Goal: Check status

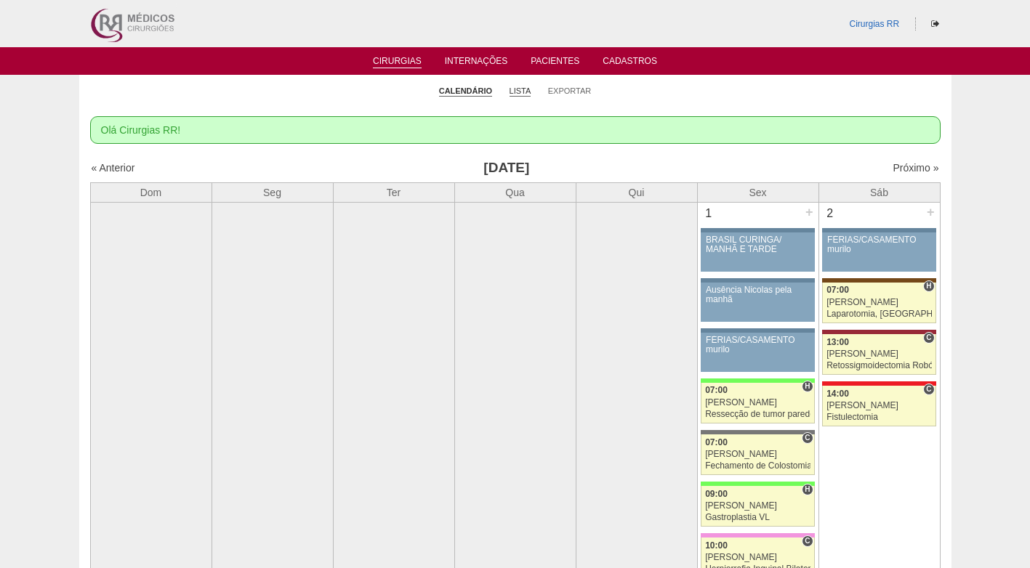
click at [520, 86] on link "Lista" at bounding box center [520, 91] width 22 height 11
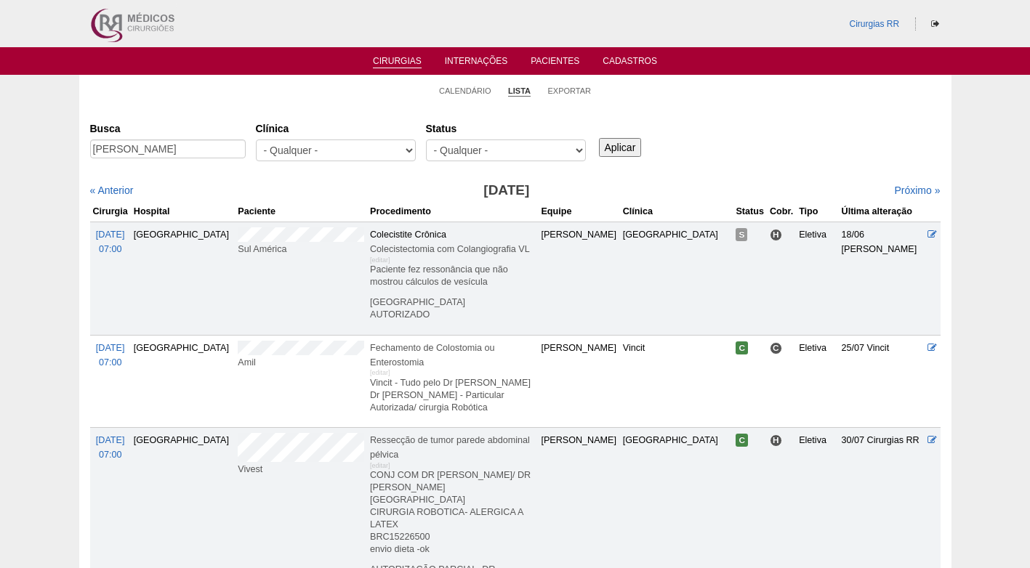
scroll to position [0, 10]
type input "[PERSON_NAME]"
click at [608, 140] on input "Aplicar" at bounding box center [620, 147] width 43 height 19
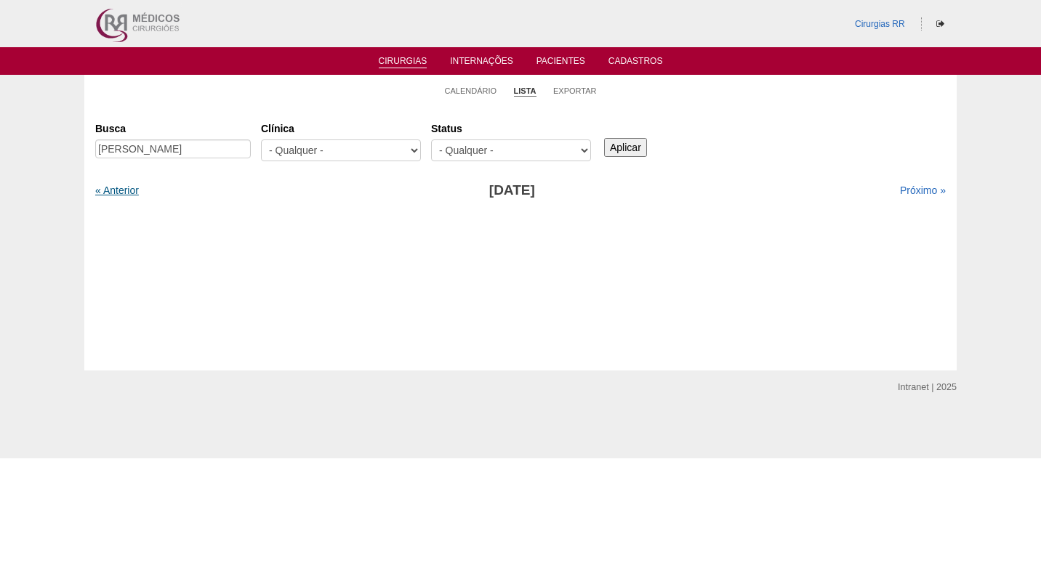
click at [118, 184] on div "« Anterior" at bounding box center [197, 190] width 204 height 15
click at [117, 188] on link "« Anterior" at bounding box center [117, 191] width 44 height 12
click at [906, 191] on link "Próximo »" at bounding box center [923, 191] width 46 height 12
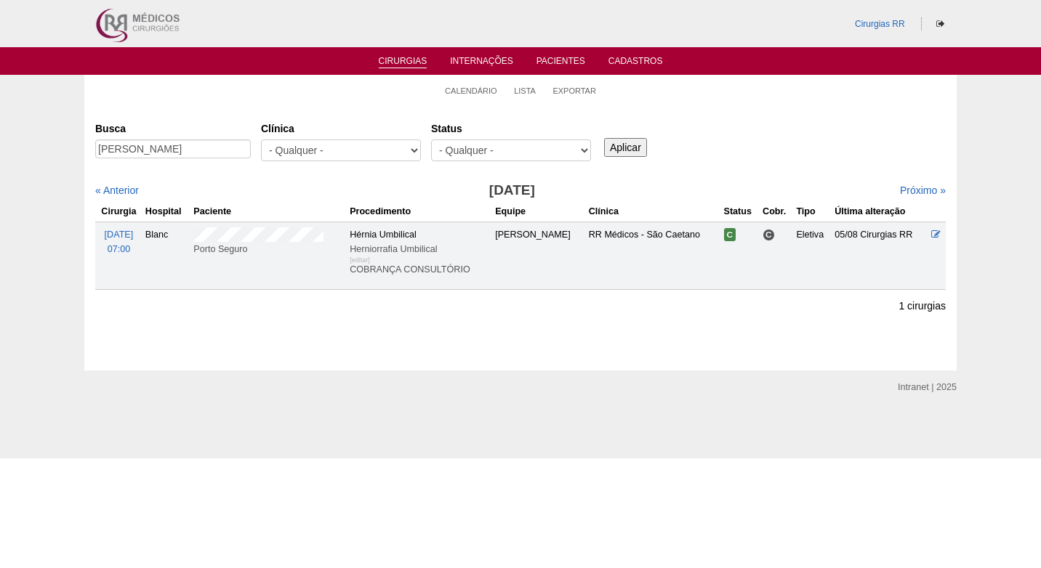
click at [803, 183] on div "Próximo »" at bounding box center [843, 190] width 204 height 15
click at [754, 141] on div "Busca [PERSON_NAME] [GEOGRAPHIC_DATA] - Qualquer - 6R Alphaville Assunção Barti…" at bounding box center [520, 142] width 850 height 52
click at [779, 151] on div "Busca [PERSON_NAME] [GEOGRAPHIC_DATA] - Qualquer - 6R Alphaville Assunção Barti…" at bounding box center [520, 142] width 850 height 52
click at [774, 149] on div "Busca [PERSON_NAME] [GEOGRAPHIC_DATA] - Qualquer - 6R Alphaville Assunção Barti…" at bounding box center [520, 142] width 850 height 52
